Goal: Transaction & Acquisition: Purchase product/service

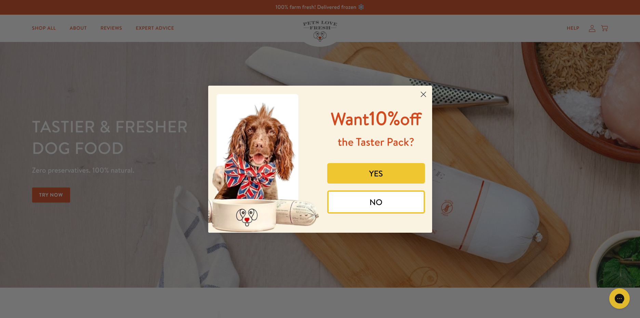
click at [424, 95] on circle "Close dialog" at bounding box center [422, 93] width 11 height 11
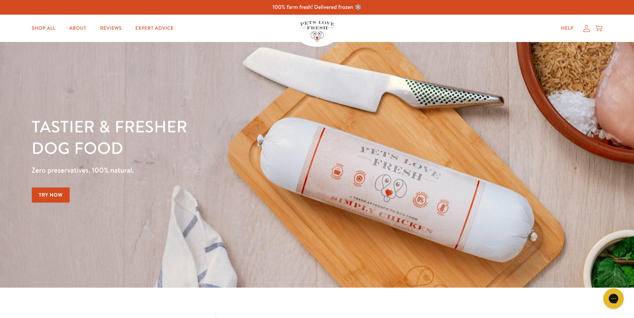
click at [587, 27] on icon at bounding box center [586, 28] width 7 height 7
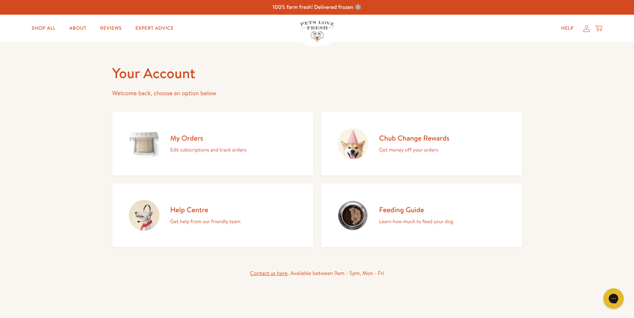
click at [191, 136] on h2 "My Orders" at bounding box center [208, 138] width 76 height 9
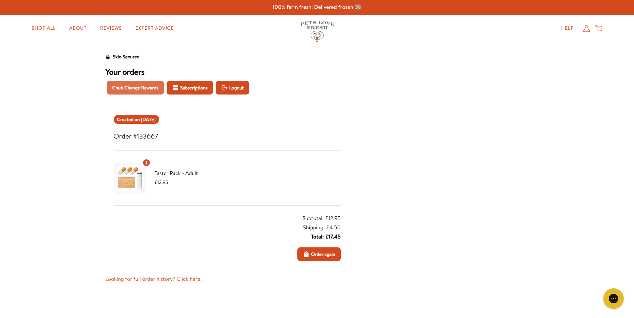
click at [129, 90] on span "Chub Change Rewards" at bounding box center [135, 88] width 46 height 8
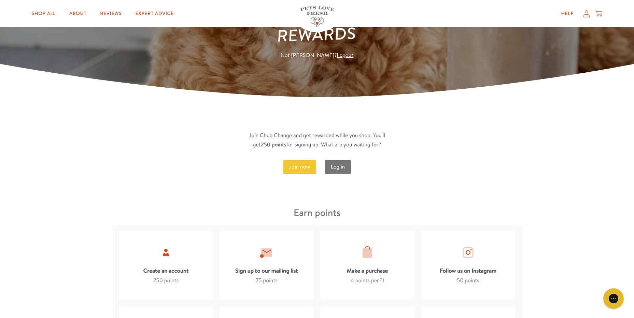
scroll to position [102, 0]
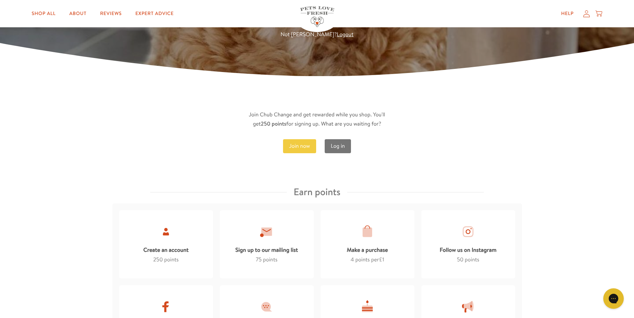
click at [308, 146] on link "Join now" at bounding box center [299, 146] width 33 height 14
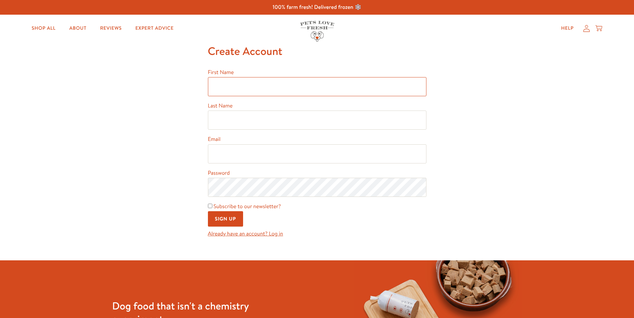
click at [245, 87] on input "First Name" at bounding box center [317, 86] width 219 height 19
type input "Emma"
type input "Long"
type input "[EMAIL_ADDRESS][DOMAIN_NAME]"
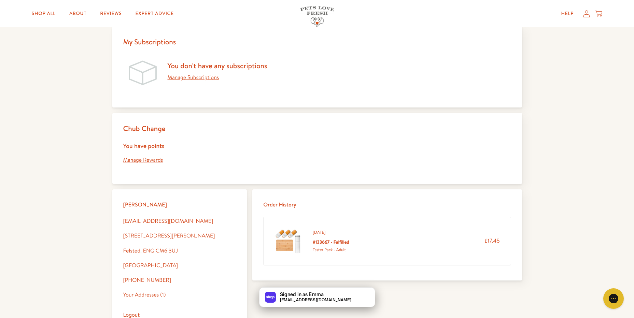
scroll to position [68, 0]
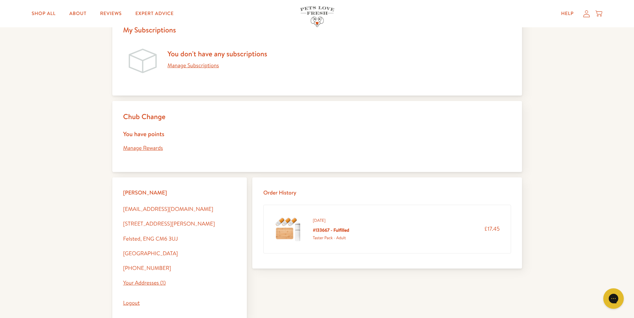
click at [134, 151] on link "Manage Rewards" at bounding box center [143, 149] width 40 height 8
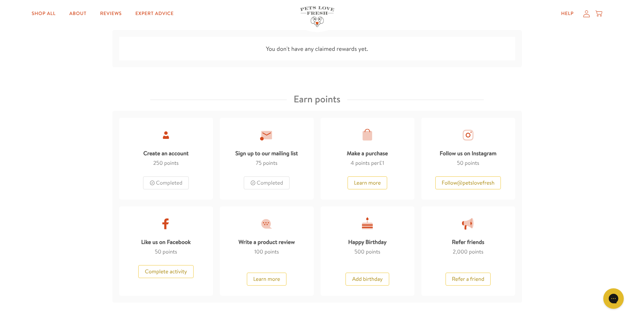
scroll to position [307, 0]
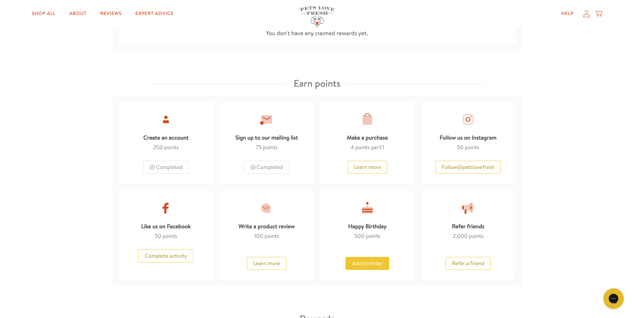
click at [365, 264] on button "Add birthday" at bounding box center [367, 263] width 43 height 13
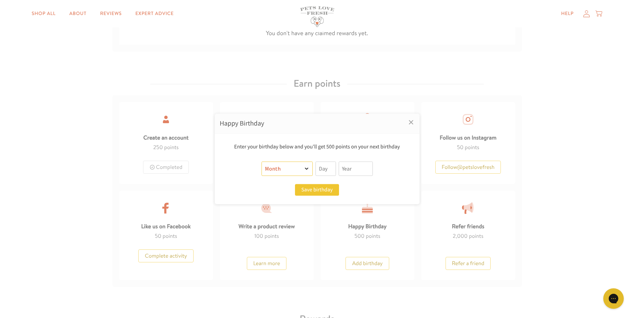
click at [305, 169] on select "Month January February March April May June July August September October Novem…" at bounding box center [287, 169] width 51 height 14
select select "3"
click at [262, 162] on select "Month January February March April May June July August September October Novem…" at bounding box center [287, 169] width 51 height 14
click at [324, 168] on input "text" at bounding box center [326, 169] width 20 height 14
type input "01"
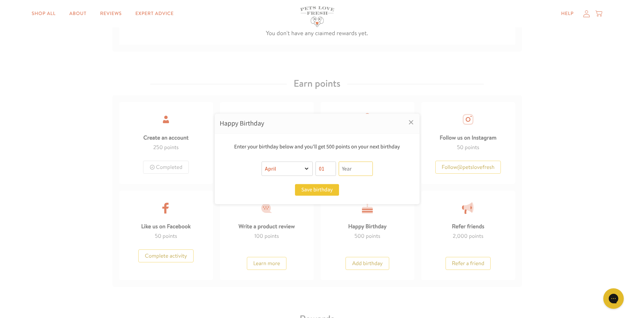
click at [356, 167] on input "text" at bounding box center [356, 169] width 34 height 14
type input "2025"
click at [323, 187] on button "Save birthday" at bounding box center [317, 190] width 44 height 12
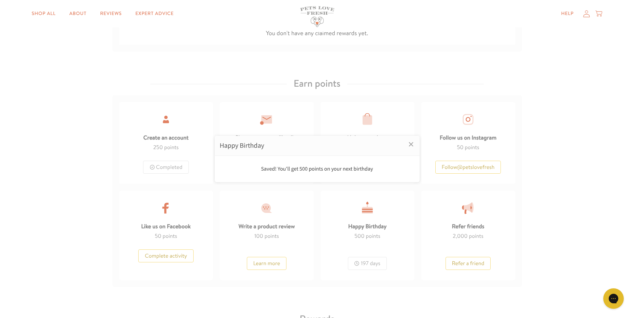
click at [271, 265] on div at bounding box center [317, 159] width 634 height 318
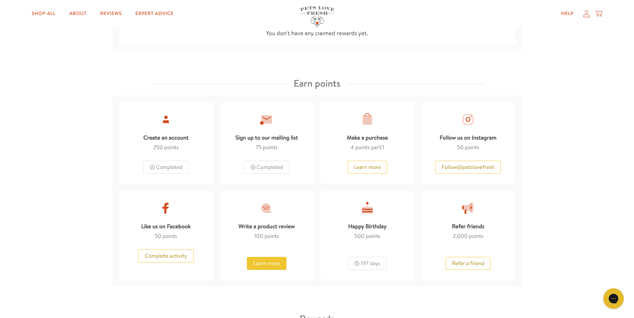
click at [269, 262] on button "Learn more" at bounding box center [267, 263] width 40 height 13
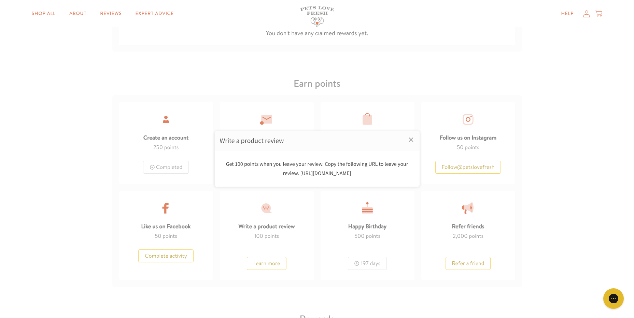
drag, startPoint x: 279, startPoint y: 173, endPoint x: 374, endPoint y: 173, distance: 95.0
click at [374, 173] on div "Get 100 points when you leave your review. Copy the following URL to leave your…" at bounding box center [317, 169] width 195 height 18
copy div "https://petslovefresh.com/a/review/write"
click at [413, 142] on link "×" at bounding box center [411, 139] width 17 height 17
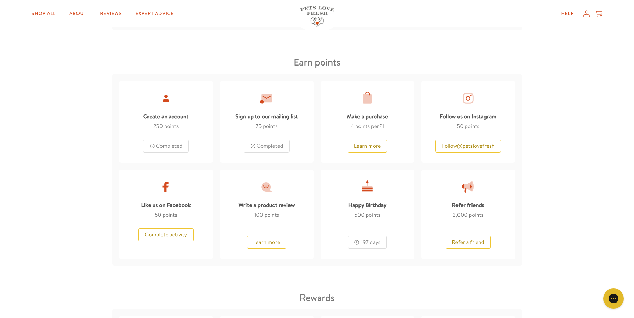
scroll to position [342, 0]
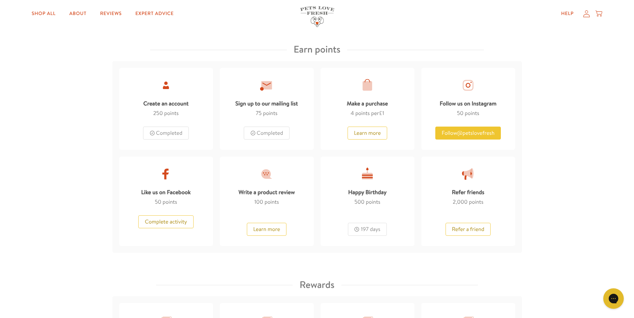
click at [479, 132] on button "Follow @ petslovefresh" at bounding box center [469, 133] width 66 height 13
click at [48, 14] on link "Shop All" at bounding box center [43, 14] width 35 height 14
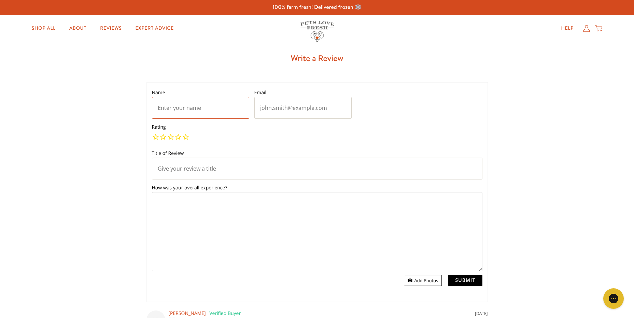
click at [205, 108] on input "Name" at bounding box center [200, 108] width 97 height 22
type input "[PERSON_NAME]"
type input "[EMAIL_ADDRESS][DOMAIN_NAME]"
click at [187, 106] on input "[PERSON_NAME]" at bounding box center [200, 108] width 97 height 22
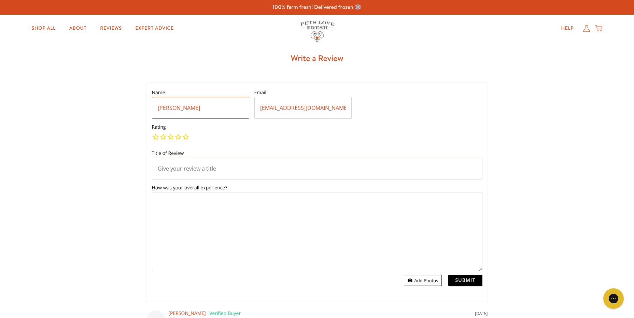
type input "[PERSON_NAME]"
click at [187, 137] on link "5" at bounding box center [186, 138] width 8 height 10
type input "5"
click at [180, 166] on input "Title of Review" at bounding box center [317, 169] width 331 height 22
type input "Could believe my pup was excited about food!"
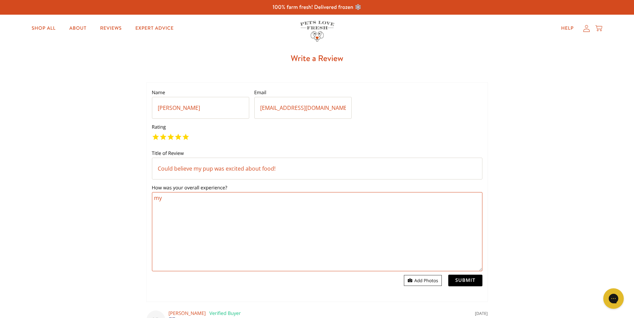
type textarea "m"
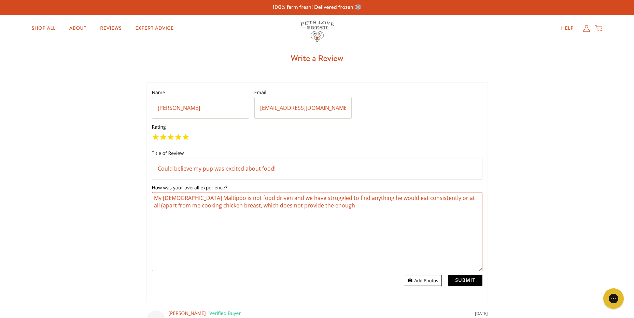
click at [332, 204] on textarea "My 5 month old Maltipoo is not food driven and we have struggled to find anythi…" at bounding box center [317, 231] width 331 height 79
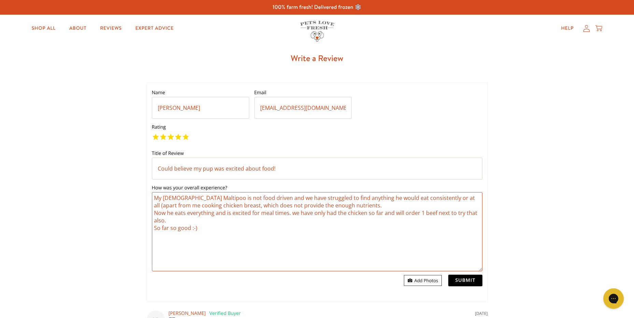
type textarea "My 5 month old Maltipoo is not food driven and we have struggled to find anythi…"
click at [470, 284] on input "Submit" at bounding box center [466, 281] width 34 height 12
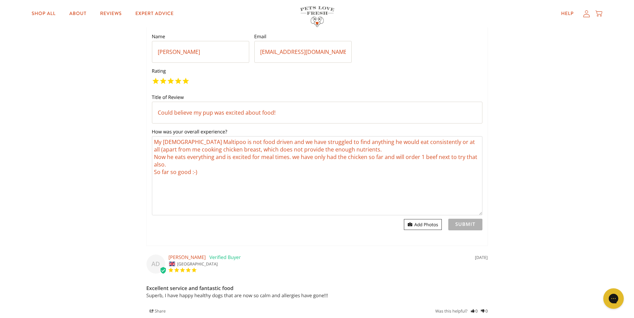
scroll to position [68, 0]
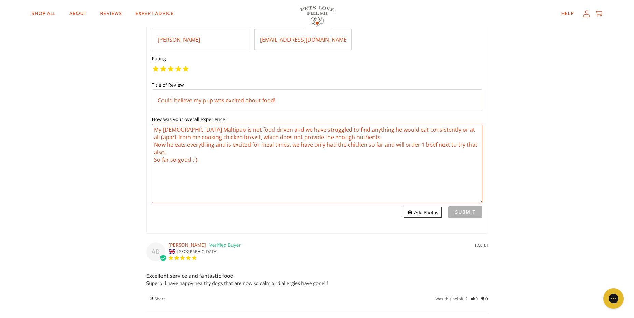
drag, startPoint x: 207, startPoint y: 128, endPoint x: 359, endPoint y: 180, distance: 161.0
click at [338, 169] on textarea "My 5 month old Maltipoo is not food driven and we have struggled to find anythi…" at bounding box center [317, 163] width 331 height 79
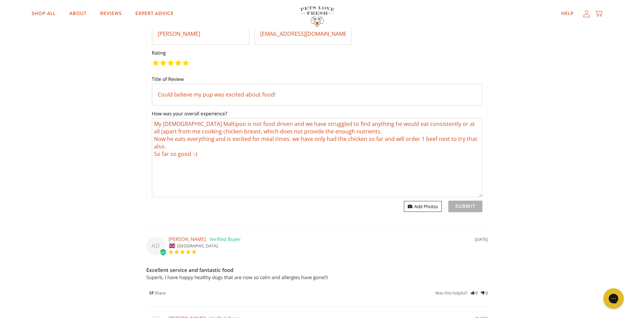
scroll to position [0, 0]
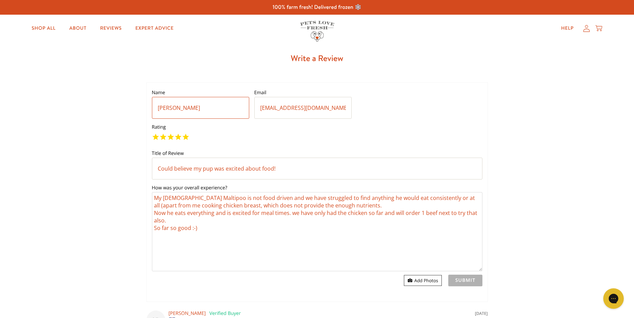
click at [182, 104] on input "Emma" at bounding box center [200, 108] width 97 height 22
click at [183, 107] on input "Emma" at bounding box center [200, 108] width 97 height 22
type input "Emma L"
click at [216, 239] on textarea "My 5 month old Maltipoo is not food driven and we have struggled to find anythi…" at bounding box center [317, 231] width 331 height 79
click at [417, 253] on textarea "My 5 month old Maltipoo is not food driven and we have struggled to find anythi…" at bounding box center [317, 231] width 331 height 79
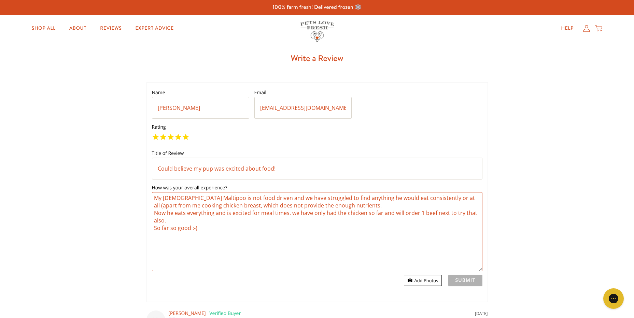
drag, startPoint x: 196, startPoint y: 229, endPoint x: 155, endPoint y: 198, distance: 50.8
click at [155, 198] on textarea "My 5 month old Maltipoo is not food driven and we have struggled to find anythi…" at bounding box center [317, 231] width 331 height 79
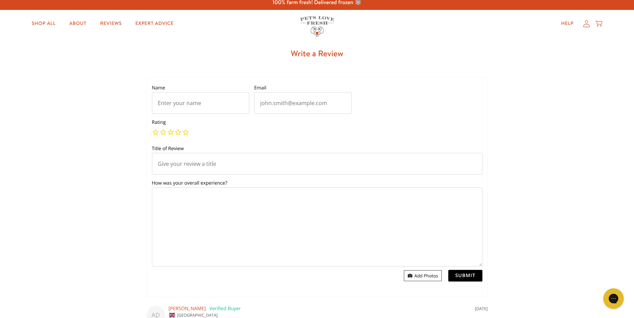
scroll to position [34, 0]
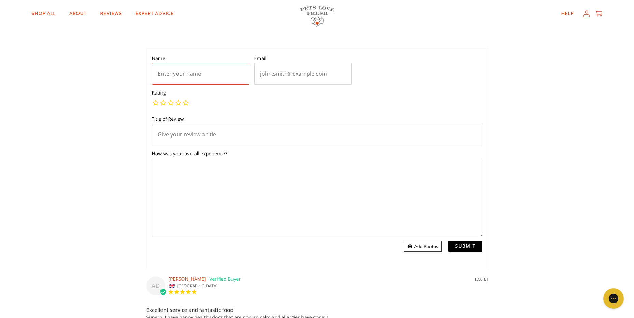
click at [182, 77] on input "Name" at bounding box center [200, 74] width 97 height 22
type input "[PERSON_NAME]"
type input "[EMAIL_ADDRESS][DOMAIN_NAME]"
type input "5"
type input "Could believe my pup was excited about food!"
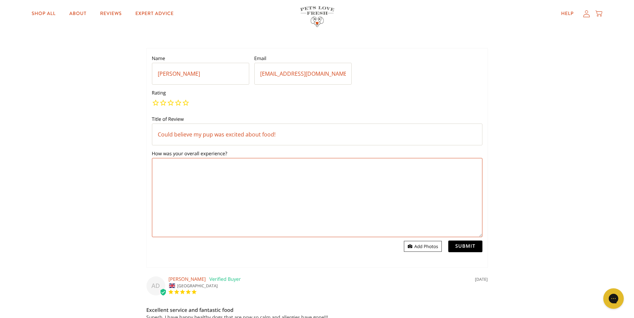
click at [181, 176] on textarea "How was your overall experience?" at bounding box center [317, 197] width 331 height 79
paste textarea "My [DEMOGRAPHIC_DATA] Maltipoo is not food driven and we have struggled to find…"
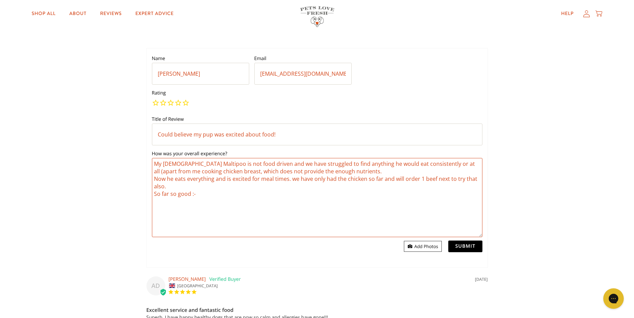
type textarea "My [DEMOGRAPHIC_DATA] Maltipoo is not food driven and we have struggled to find…"
click at [455, 246] on input "Submit" at bounding box center [466, 247] width 34 height 12
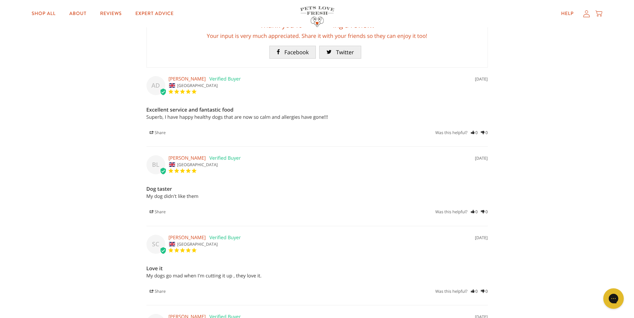
scroll to position [38, 0]
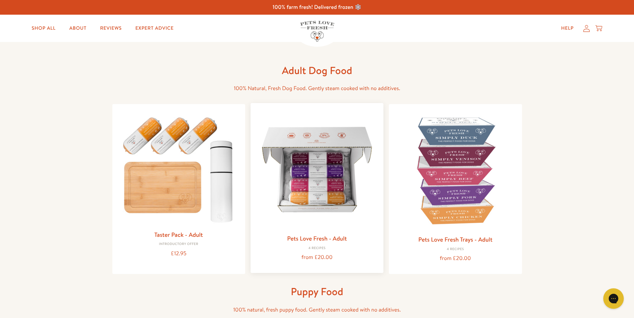
click at [331, 238] on link "Pets Love Fresh - Adult" at bounding box center [317, 238] width 60 height 9
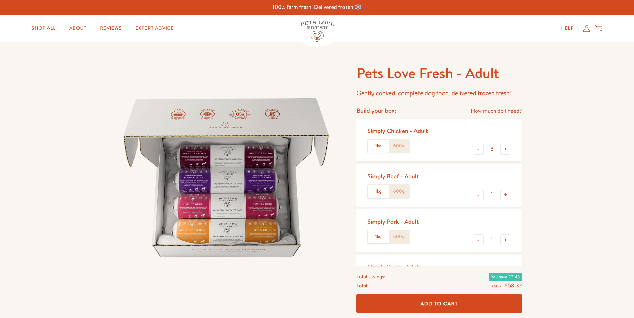
click at [401, 147] on label "600g" at bounding box center [399, 146] width 20 height 13
click at [0, 0] on input "600g" at bounding box center [0, 0] width 0 height 0
click at [398, 191] on label "600g" at bounding box center [399, 191] width 20 height 13
click at [0, 0] on input "600g" at bounding box center [0, 0] width 0 height 0
click at [398, 237] on label "600g" at bounding box center [399, 237] width 20 height 13
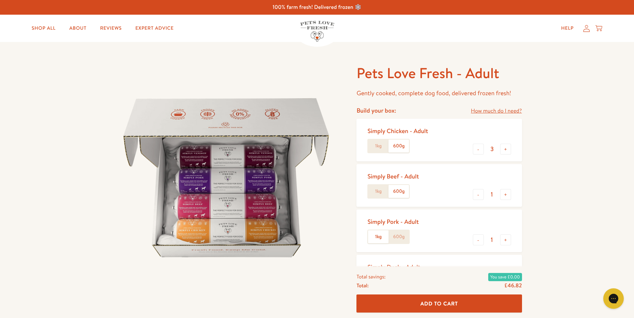
click at [0, 0] on input "600g" at bounding box center [0, 0] width 0 height 0
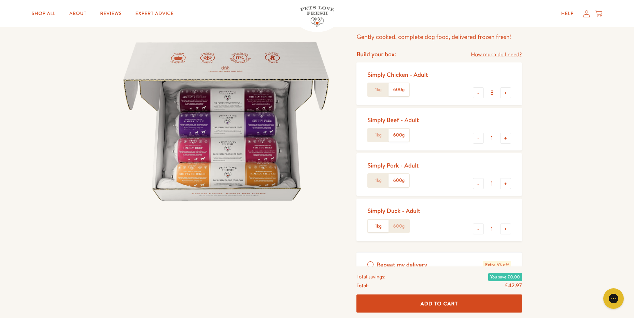
scroll to position [68, 0]
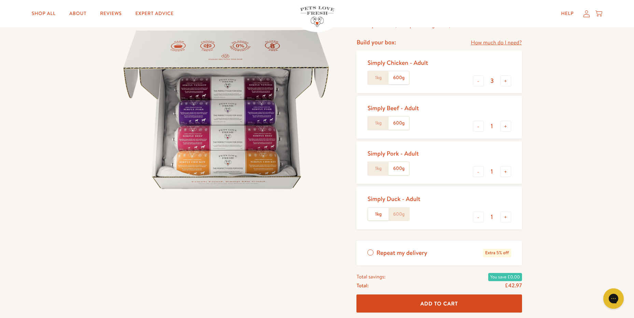
click at [397, 217] on label "600g" at bounding box center [399, 214] width 20 height 13
click at [0, 0] on input "600g" at bounding box center [0, 0] width 0 height 0
click at [508, 83] on button "+" at bounding box center [505, 80] width 11 height 11
type input "5"
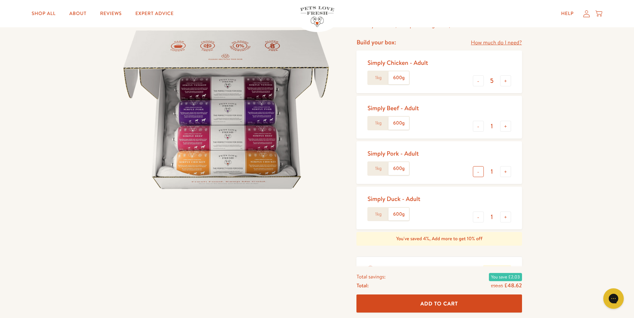
click at [476, 171] on button "-" at bounding box center [478, 171] width 11 height 11
type input "0"
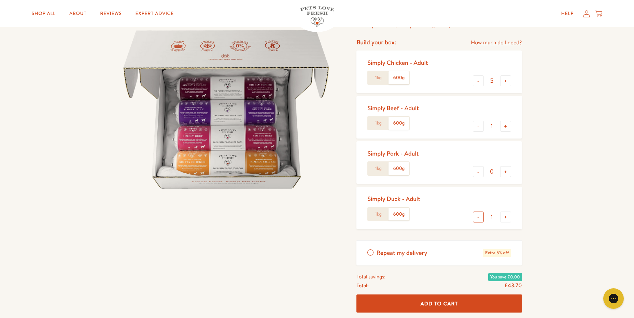
click at [478, 218] on button "-" at bounding box center [478, 217] width 11 height 11
type input "0"
click at [503, 126] on button "+" at bounding box center [505, 126] width 11 height 11
type input "2"
click at [481, 79] on button "-" at bounding box center [478, 80] width 11 height 11
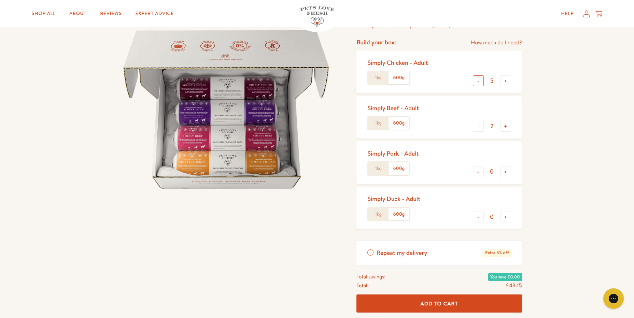
type input "4"
click at [428, 303] on span "Add To Cart" at bounding box center [440, 303] width 38 height 7
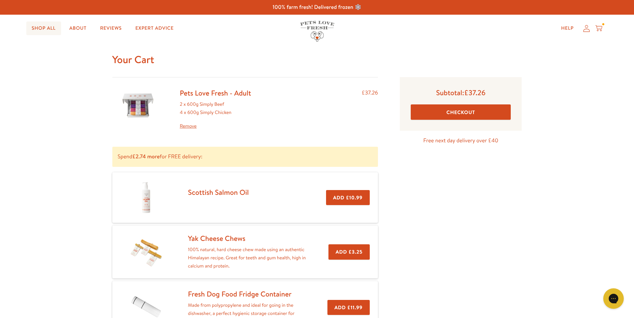
click at [50, 30] on link "Shop All" at bounding box center [43, 29] width 35 height 14
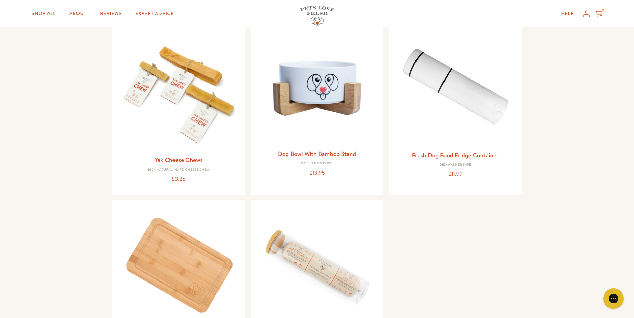
scroll to position [683, 0]
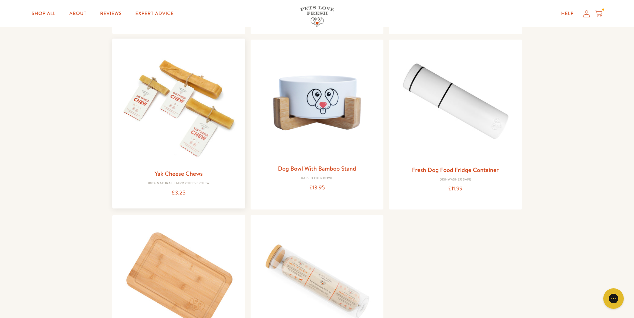
click at [177, 174] on link "Yak Cheese Chews" at bounding box center [179, 173] width 48 height 9
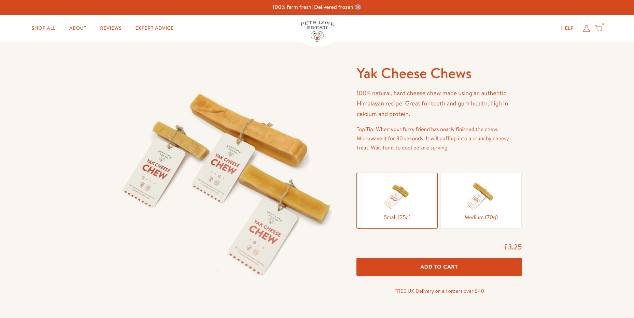
click at [447, 270] on span "Add To Cart" at bounding box center [440, 266] width 38 height 7
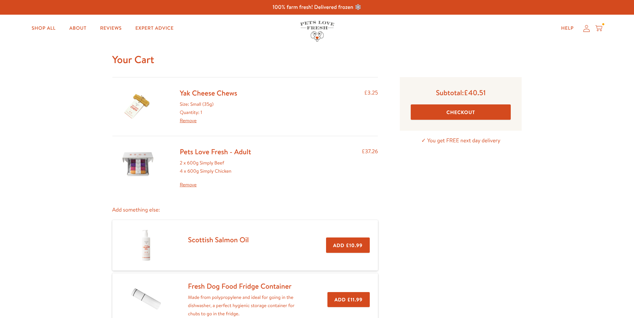
click at [461, 114] on button "Checkout" at bounding box center [461, 112] width 100 height 15
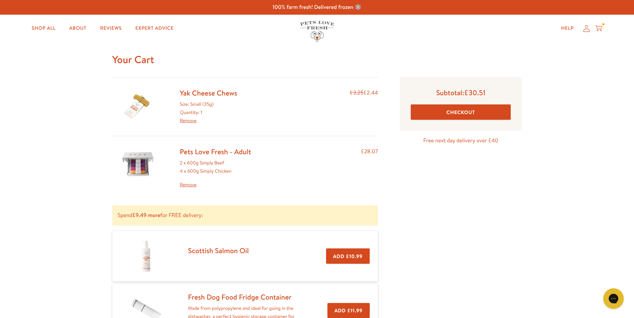
click at [187, 120] on link "Remove" at bounding box center [188, 120] width 17 height 7
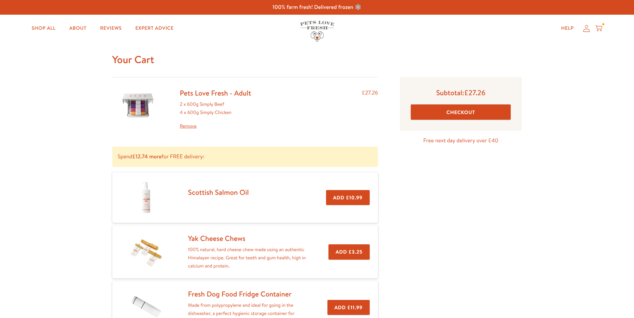
click at [443, 112] on button "Checkout" at bounding box center [461, 112] width 100 height 15
